Goal: Information Seeking & Learning: Learn about a topic

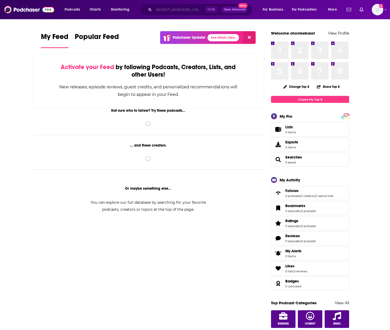
click at [169, 10] on input "Search podcasts, credits, & more..." at bounding box center [179, 9] width 51 height 8
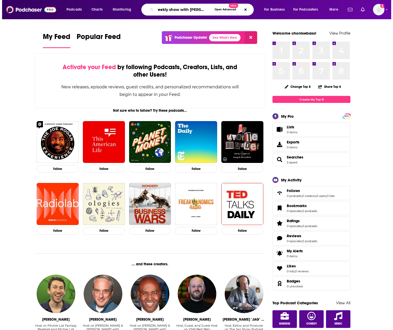
scroll to position [0, 5]
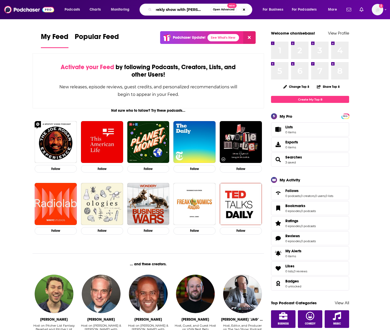
type input "weekly show with [PERSON_NAME]"
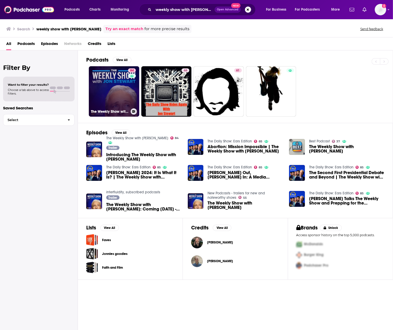
click at [127, 89] on link "84 The Weekly Show with [PERSON_NAME]" at bounding box center [114, 91] width 50 height 50
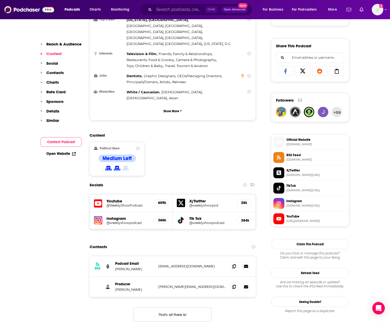
scroll to position [338, 0]
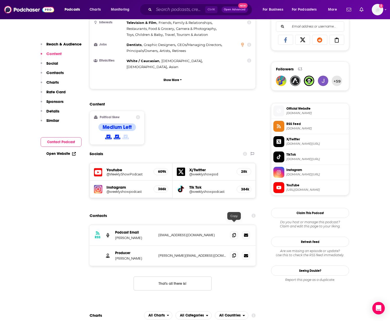
click at [232, 254] on icon at bounding box center [234, 256] width 4 height 4
click at [188, 5] on input "Search podcasts, credits, & more..." at bounding box center [179, 9] width 51 height 8
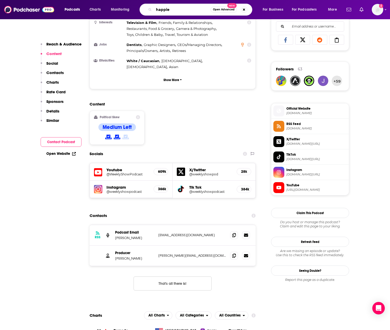
type input "happier"
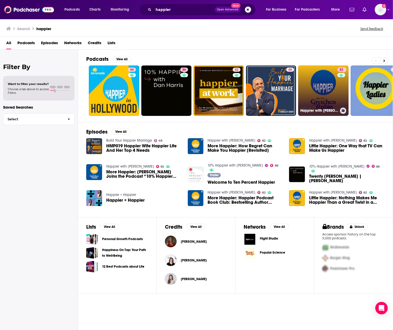
click at [327, 92] on link "82 Happier with [PERSON_NAME]" at bounding box center [324, 91] width 50 height 50
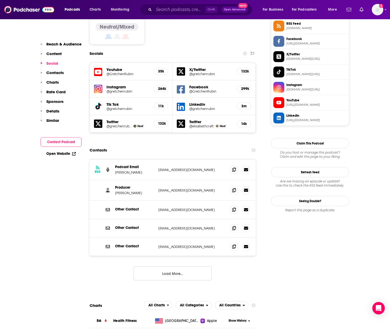
scroll to position [442, 0]
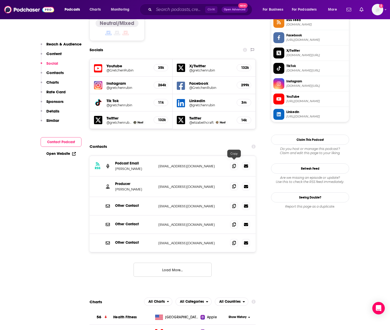
click at [234, 184] on icon at bounding box center [234, 186] width 4 height 4
click at [174, 10] on input "Search podcasts, credits, & more..." at bounding box center [179, 9] width 51 height 8
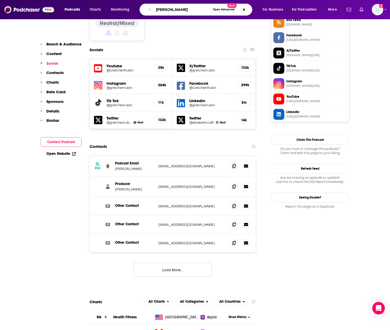
type input "[PERSON_NAME]"
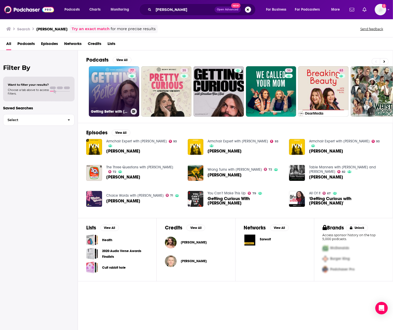
click at [107, 99] on link "77 Getting Better with [PERSON_NAME]" at bounding box center [114, 91] width 50 height 50
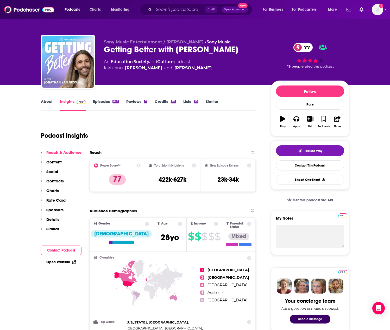
click at [158, 70] on link "[PERSON_NAME]" at bounding box center [143, 68] width 37 height 6
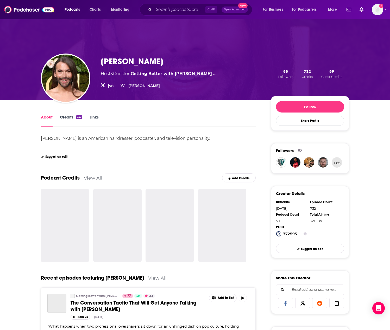
scroll to position [130, 0]
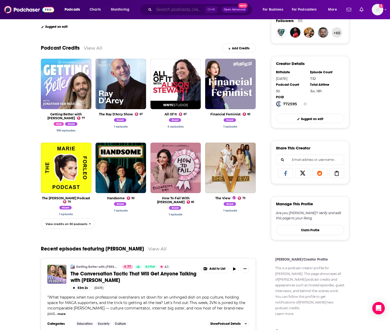
click at [180, 10] on input "Search podcasts, credits, & more..." at bounding box center [179, 9] width 51 height 8
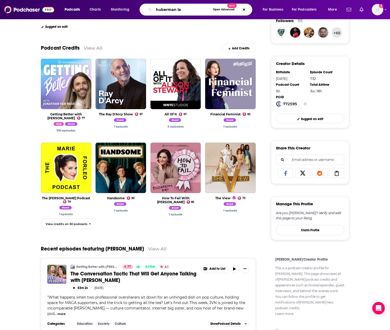
type input "huberman lab"
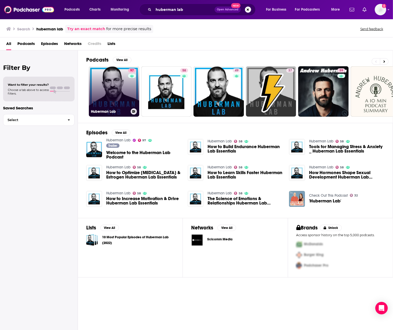
click at [107, 88] on link "97 Huberman Lab" at bounding box center [114, 91] width 50 height 50
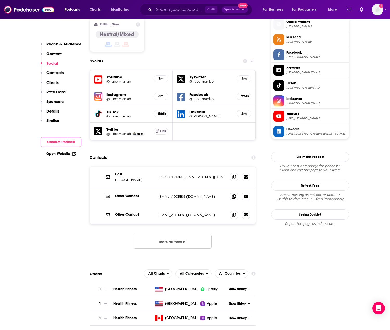
scroll to position [442, 0]
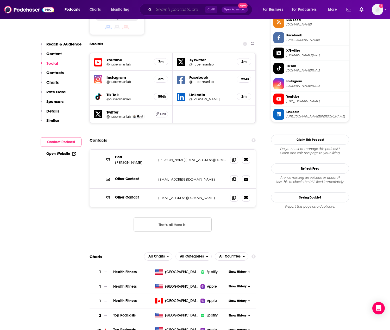
click at [188, 11] on input "Search podcasts, credits, & more..." at bounding box center [179, 9] width 51 height 8
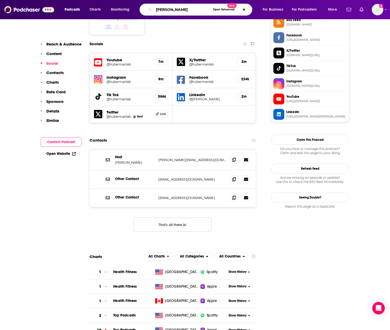
type input "[PERSON_NAME]"
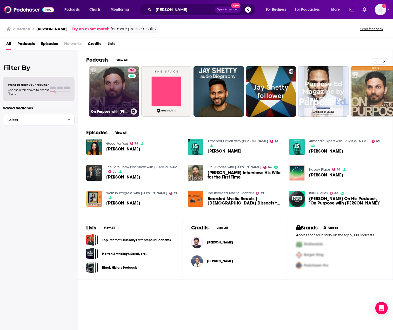
click at [120, 92] on link "94 On Purpose with [PERSON_NAME]" at bounding box center [114, 91] width 50 height 50
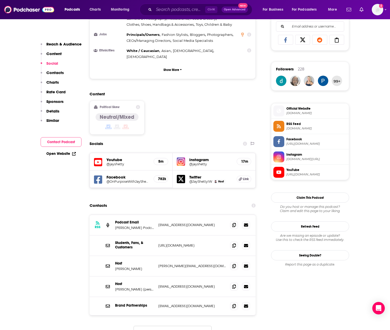
scroll to position [416, 0]
